Goal: Check status: Check status

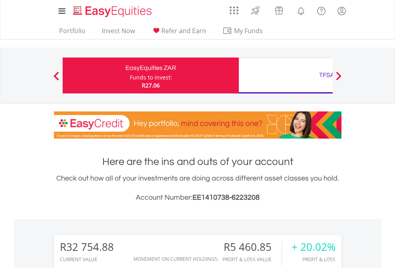
scroll to position [77, 125]
click at [130, 75] on div "Funds to invest:" at bounding box center [151, 77] width 42 height 8
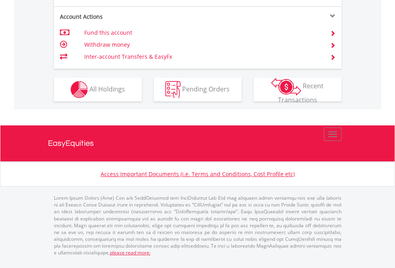
scroll to position [813, 0]
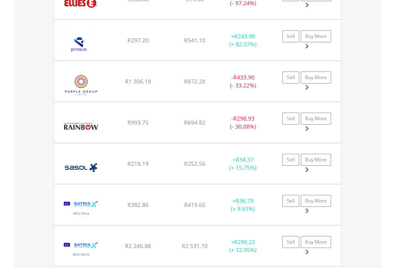
scroll to position [77, 125]
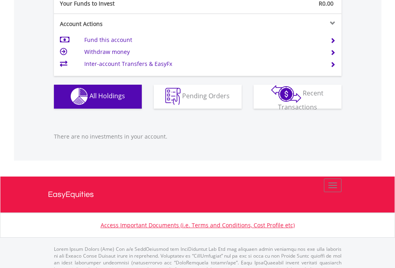
scroll to position [790, 0]
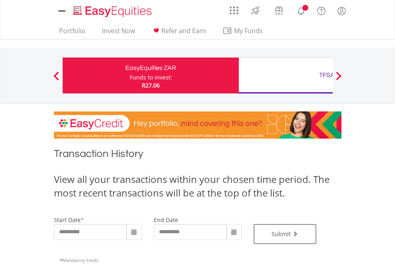
scroll to position [324, 0]
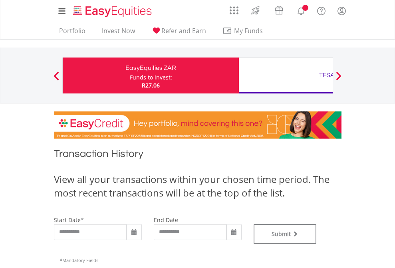
click at [285, 75] on div "TFSA" at bounding box center [326, 74] width 166 height 11
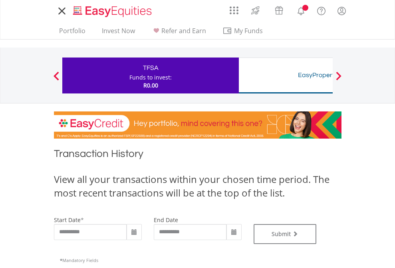
type input "**********"
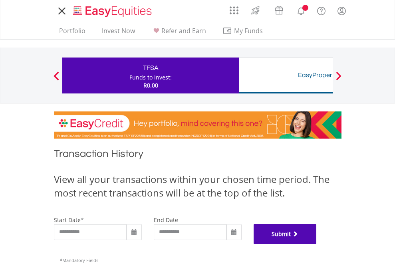
click at [316, 244] on button "Submit" at bounding box center [284, 234] width 63 height 20
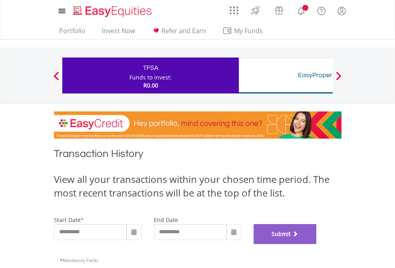
scroll to position [324, 0]
